Goal: Task Accomplishment & Management: Manage account settings

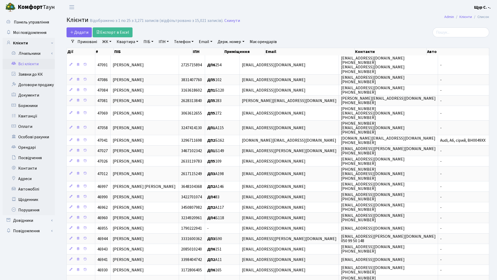
select select "25"
click at [123, 43] on link "Квартира" at bounding box center [128, 41] width 26 height 9
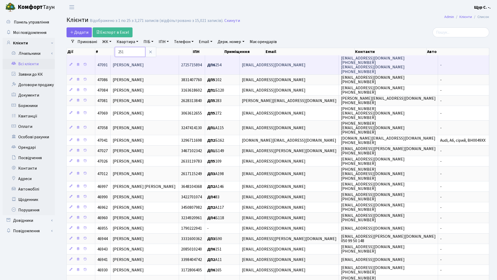
type input "251"
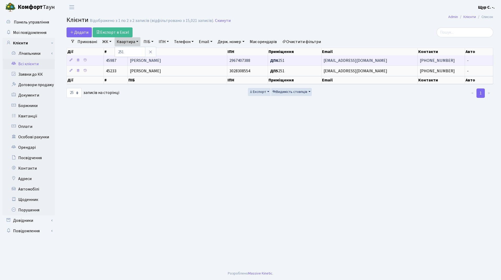
click at [161, 63] on span "Юрманович Олена Анатоліївна" at bounding box center [145, 61] width 31 height 6
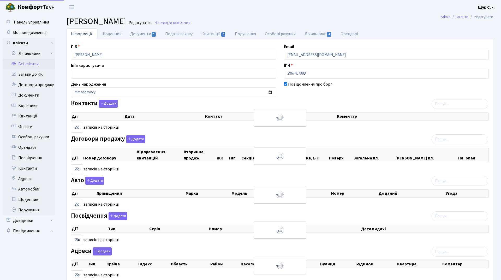
select select "25"
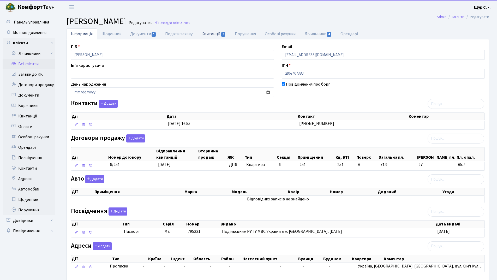
click at [209, 35] on link "Квитанції 5" at bounding box center [213, 33] width 33 height 11
select select "25"
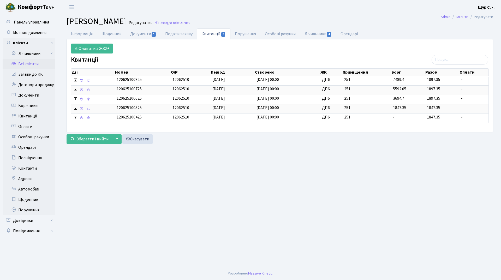
click at [28, 63] on link "Всі клієнти" at bounding box center [29, 64] width 52 height 10
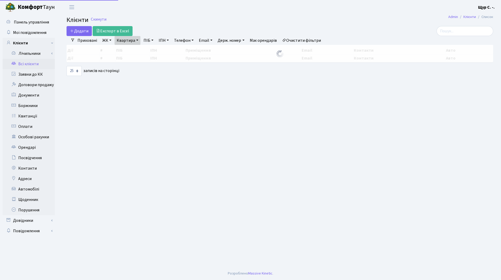
select select "25"
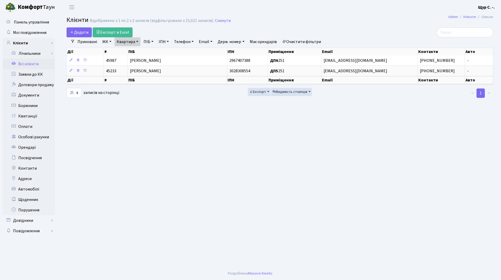
click at [314, 40] on link "Очистити фільтри" at bounding box center [301, 41] width 43 height 9
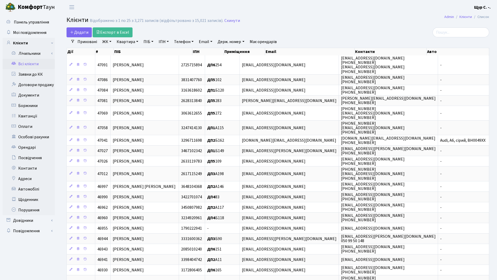
click at [124, 43] on link "Квартира" at bounding box center [128, 41] width 26 height 9
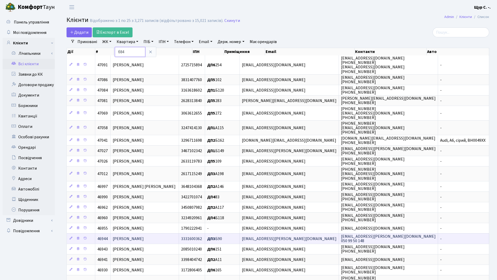
type input "б84"
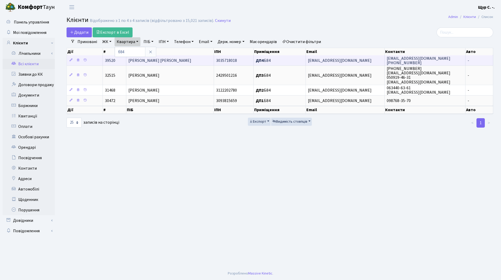
click at [154, 62] on span "[PERSON_NAME] [PERSON_NAME]" at bounding box center [159, 61] width 63 height 6
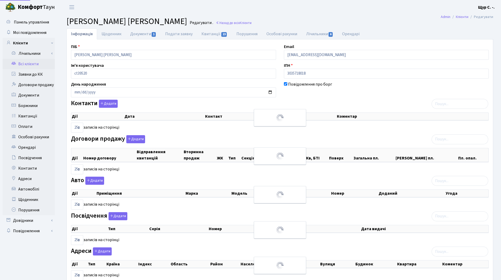
select select "25"
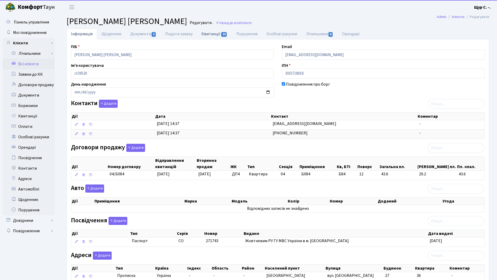
click at [210, 35] on link "Квитанції 23" at bounding box center [214, 33] width 35 height 11
select select "25"
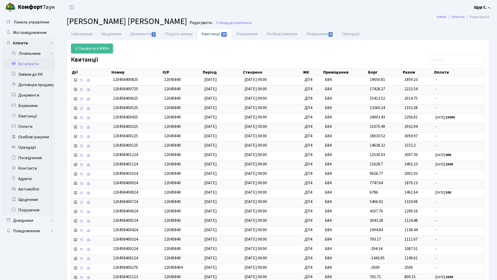
click at [31, 64] on link "Всі клієнти" at bounding box center [29, 64] width 52 height 10
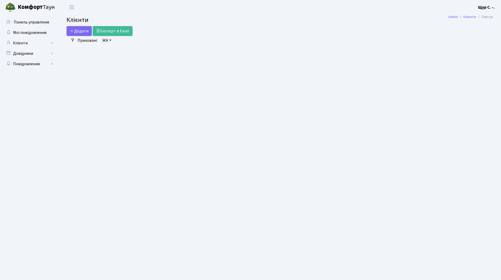
select select "25"
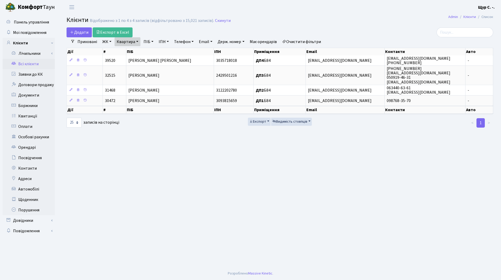
click at [308, 41] on link "Очистити фільтри" at bounding box center [301, 41] width 43 height 9
